Goal: Task Accomplishment & Management: Manage account settings

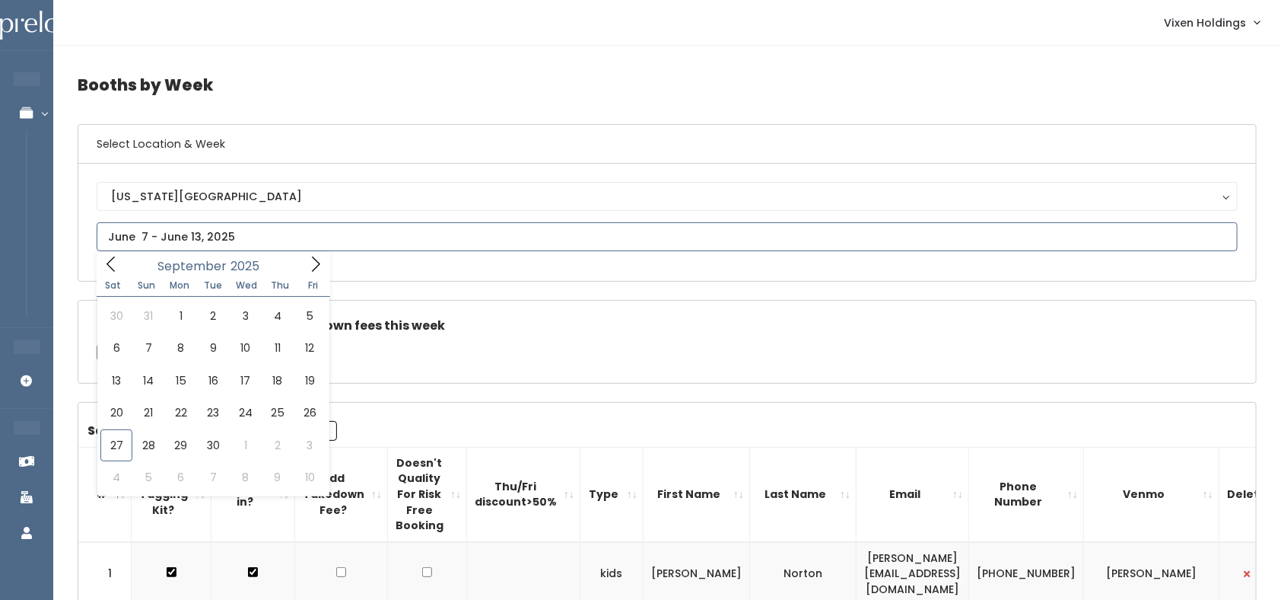
click at [314, 267] on icon at bounding box center [315, 264] width 17 height 17
click at [316, 264] on icon at bounding box center [315, 264] width 17 height 17
click at [315, 264] on icon at bounding box center [315, 264] width 17 height 17
click at [303, 272] on span at bounding box center [315, 264] width 29 height 24
click at [315, 264] on icon at bounding box center [315, 264] width 17 height 17
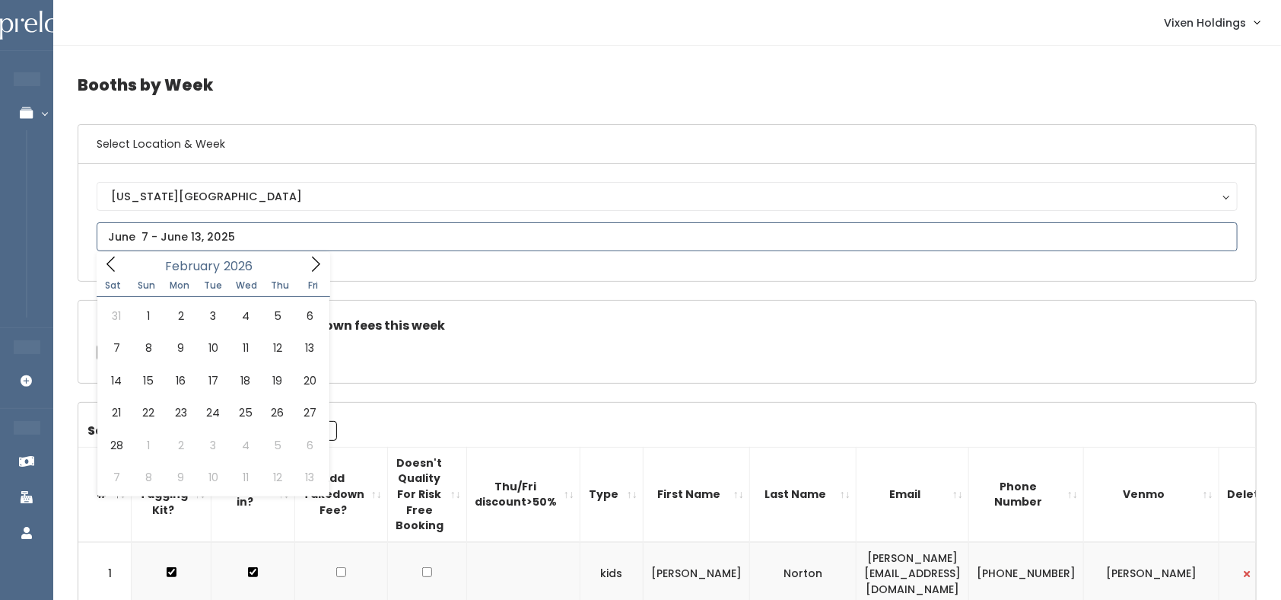
click at [310, 272] on icon at bounding box center [315, 264] width 17 height 17
click at [114, 271] on icon at bounding box center [111, 263] width 8 height 15
click at [113, 269] on icon at bounding box center [111, 263] width 8 height 15
click at [110, 266] on icon at bounding box center [111, 264] width 17 height 17
type input "2025"
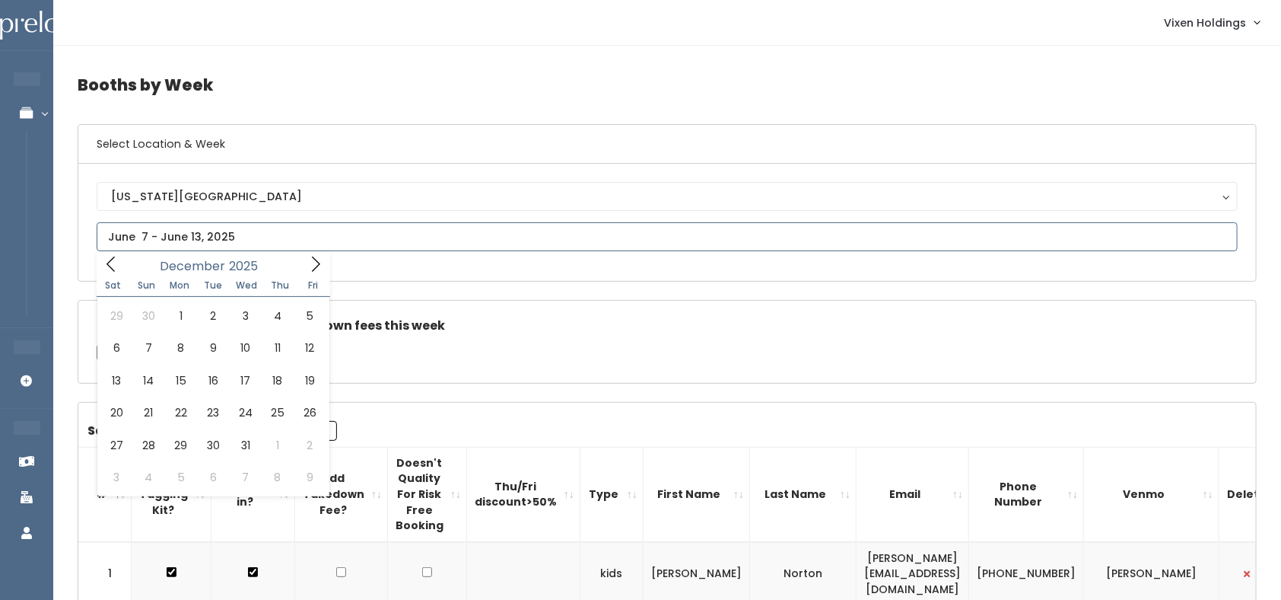
click at [108, 275] on span at bounding box center [111, 264] width 29 height 24
click at [110, 266] on icon at bounding box center [111, 264] width 17 height 17
click at [107, 269] on icon at bounding box center [111, 264] width 17 height 17
type input "September 27 to October 3"
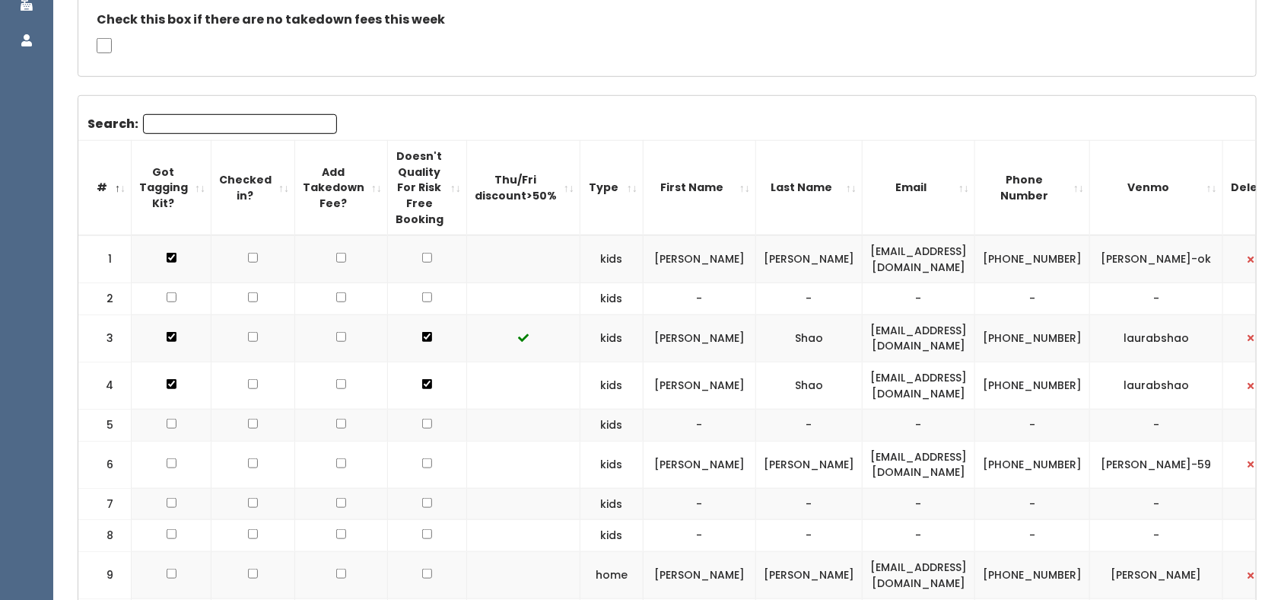
scroll to position [493, 0]
click at [167, 254] on input "checkbox" at bounding box center [172, 257] width 10 height 10
checkbox input "true"
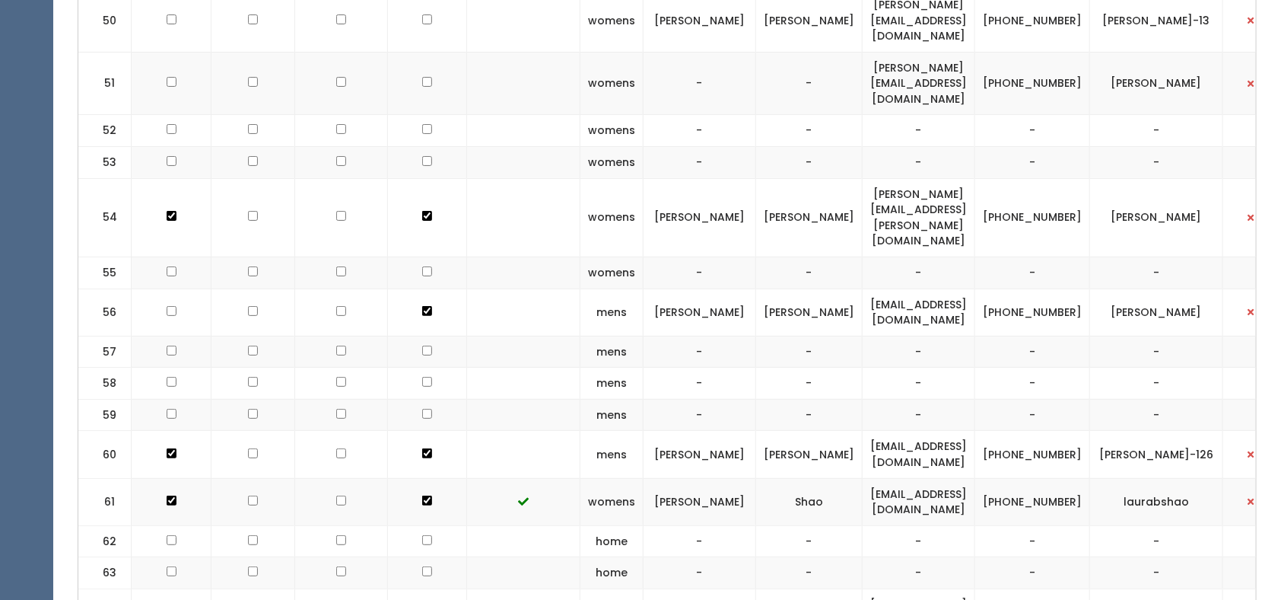
scroll to position [0, 19]
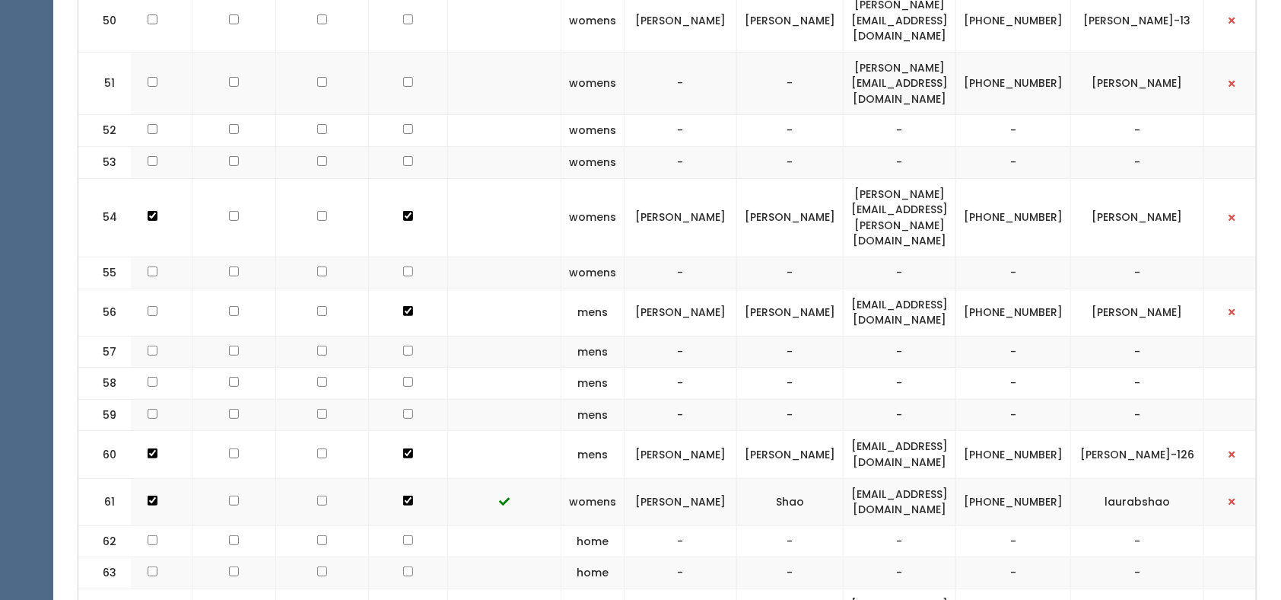
drag, startPoint x: 154, startPoint y: 240, endPoint x: 1245, endPoint y: 487, distance: 1118.0
copy table "# Got Tagging Kit? Checked in? Add Takedown Fee? Doesn't Quality For Risk Free …"
